Goal: Task Accomplishment & Management: Use online tool/utility

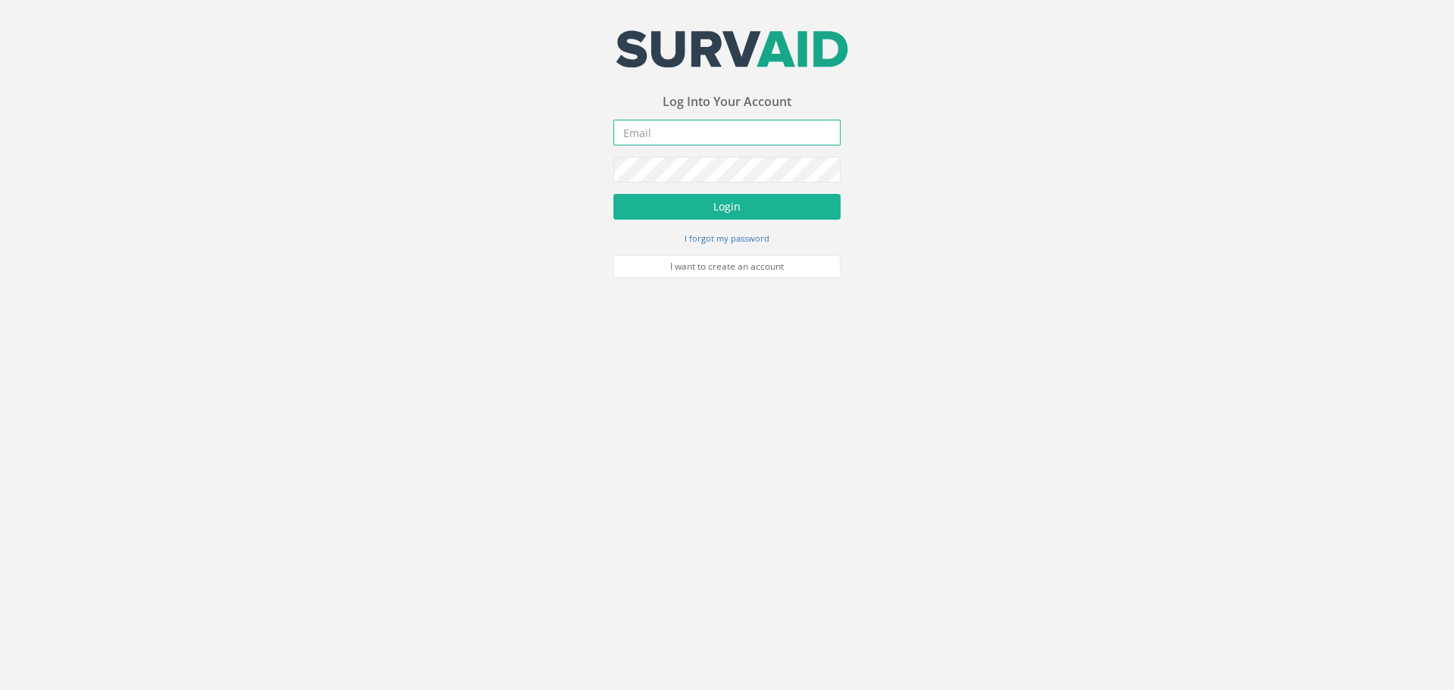
click at [773, 133] on input "email" at bounding box center [727, 133] width 227 height 26
type input "[EMAIL_ADDRESS][DOMAIN_NAME]"
click at [826, 201] on button "Login" at bounding box center [727, 207] width 227 height 26
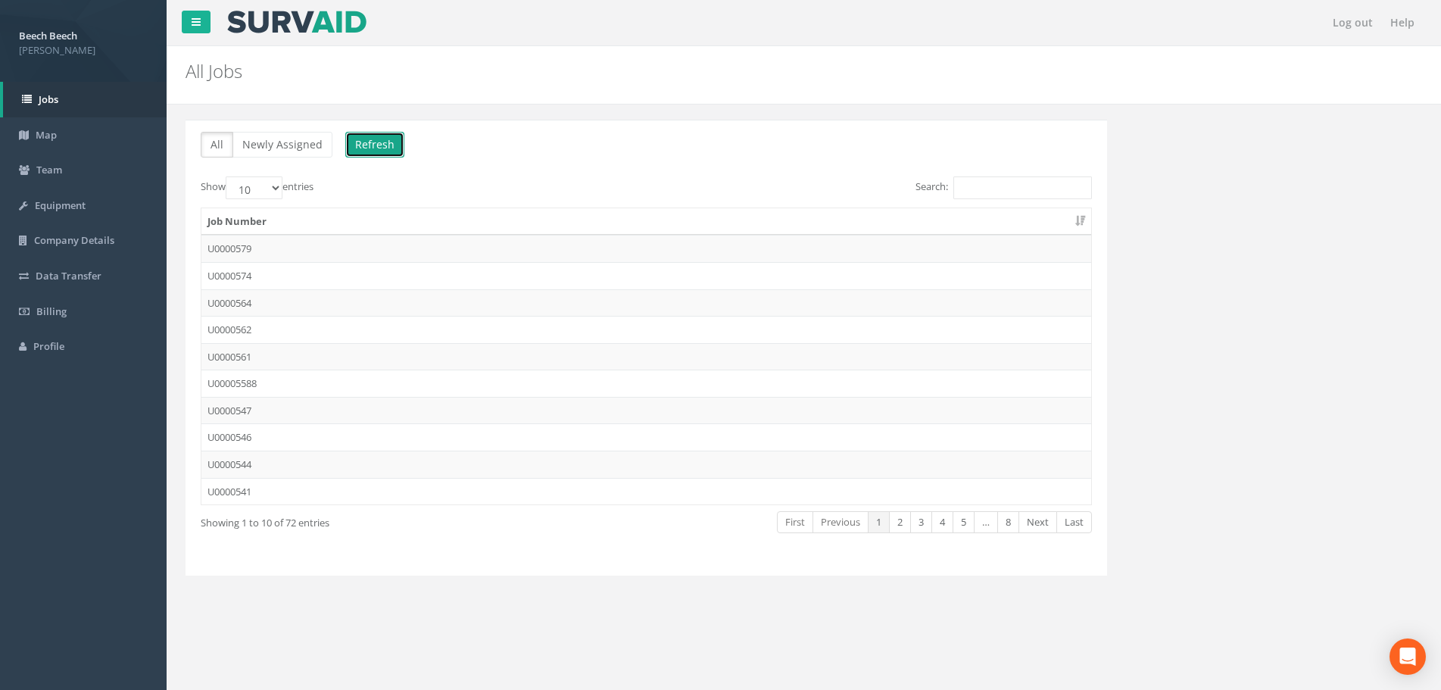
click at [370, 136] on button "Refresh" at bounding box center [374, 145] width 59 height 26
click at [251, 244] on td "U0000579" at bounding box center [646, 248] width 890 height 27
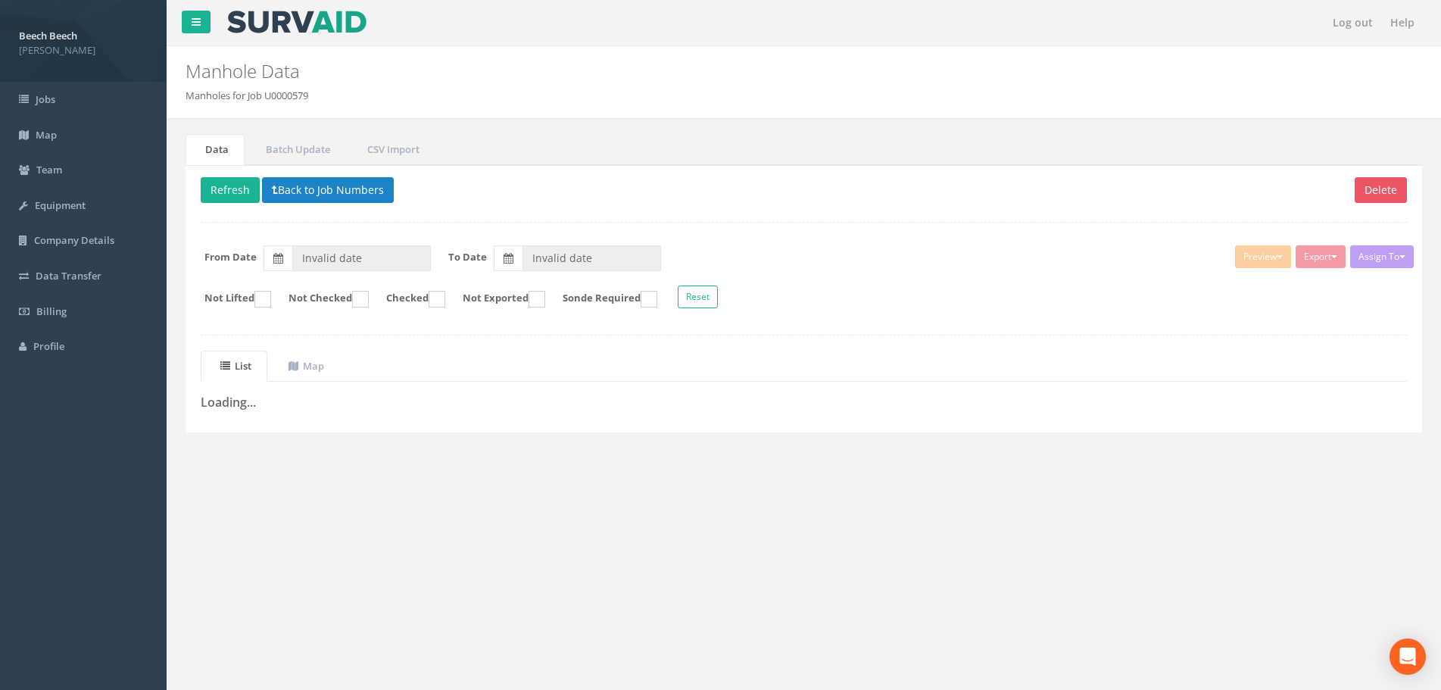
type input "[DATE]"
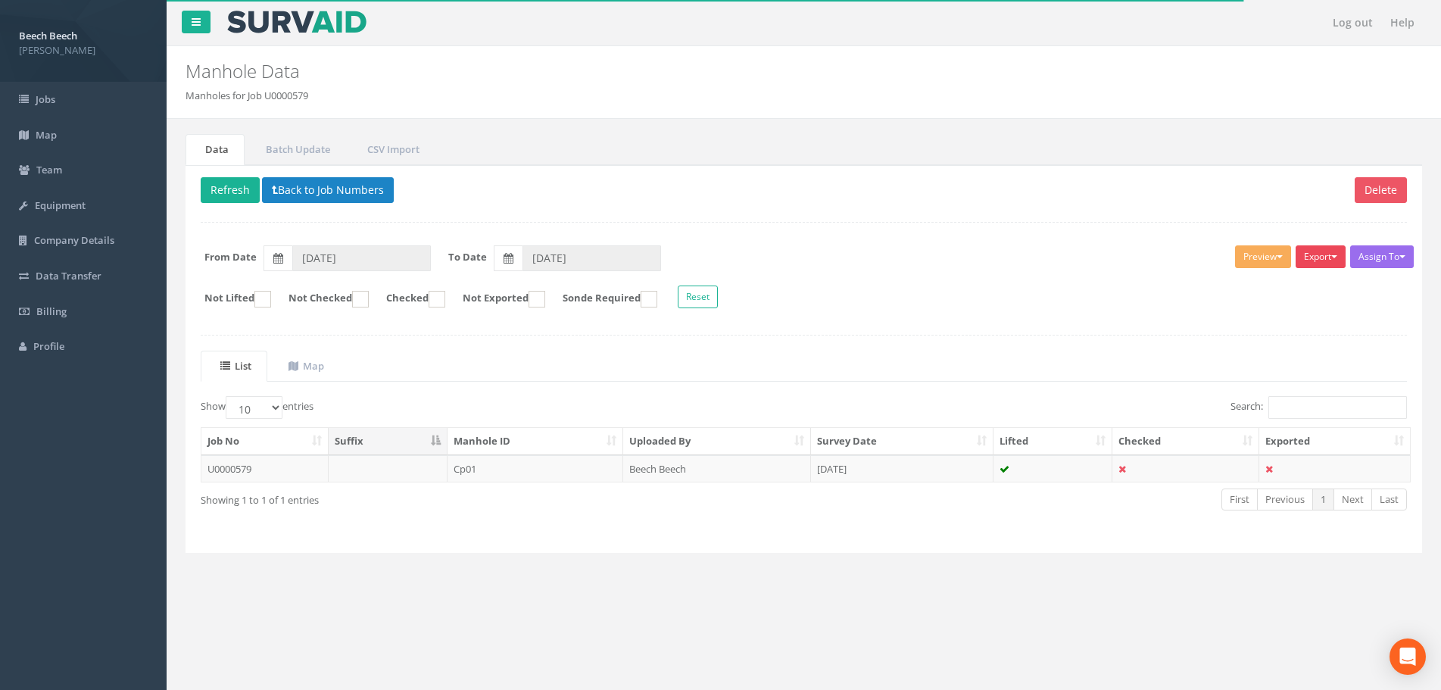
click at [1320, 258] on button "Export" at bounding box center [1321, 256] width 50 height 23
click at [1275, 291] on link "LFP Manhole" at bounding box center [1283, 287] width 129 height 23
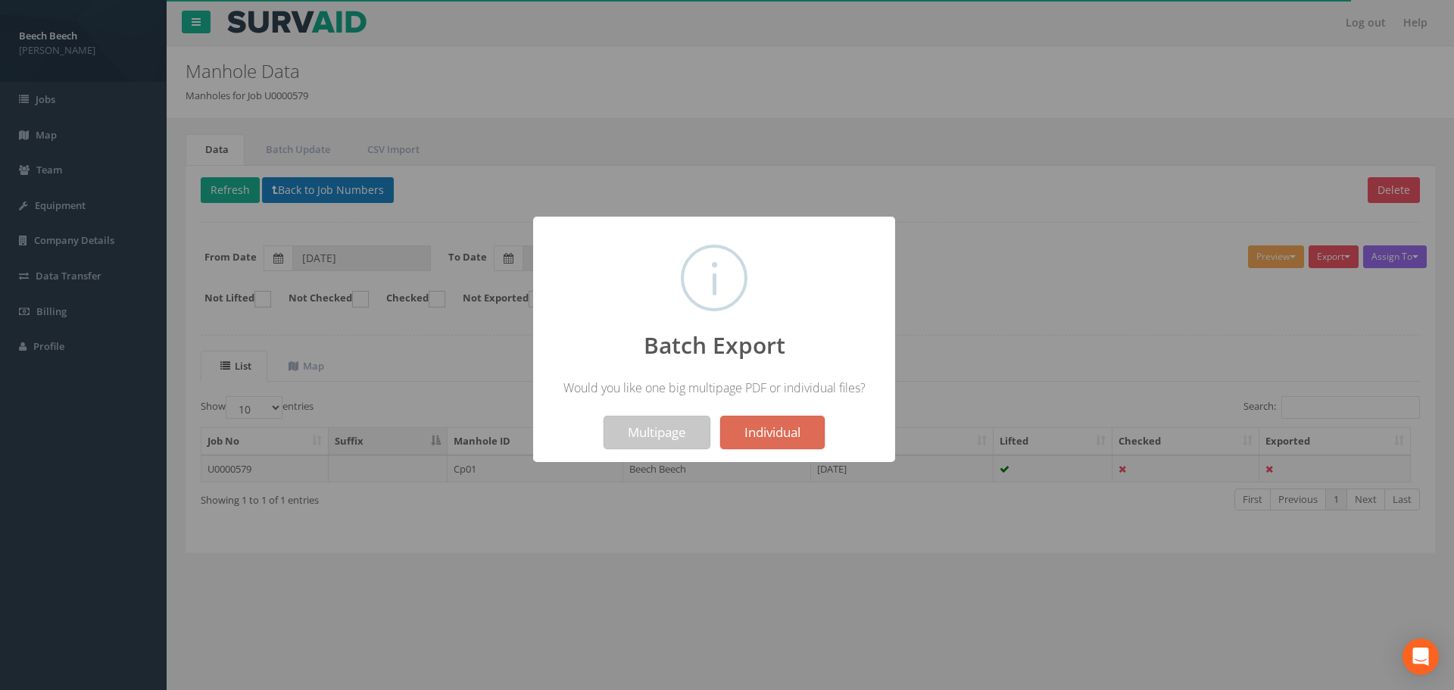
click at [654, 444] on button "Multipage" at bounding box center [657, 432] width 107 height 33
